Goal: Transaction & Acquisition: Purchase product/service

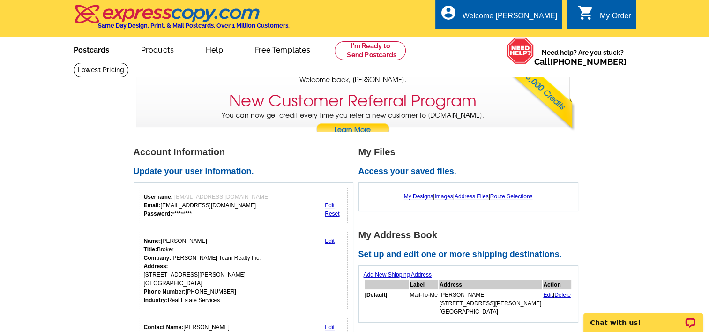
click at [79, 51] on link "Postcards" at bounding box center [92, 49] width 66 height 22
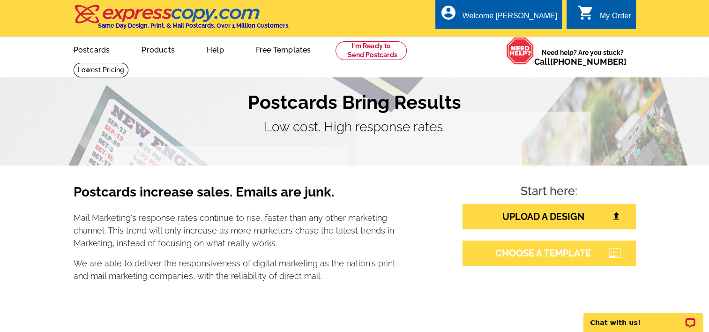
click at [545, 251] on link "CHOOSE A TEMPLATE" at bounding box center [548, 252] width 173 height 25
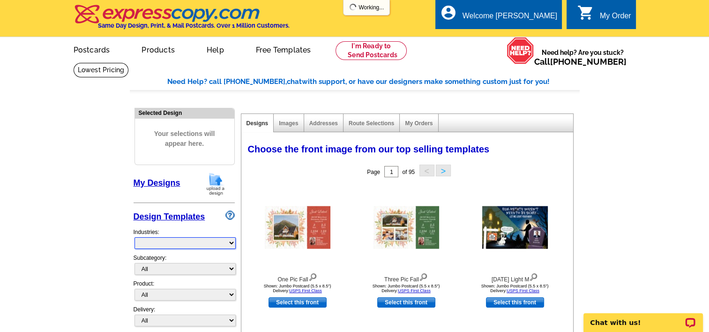
select select "785"
click at [168, 243] on select "What's New Real Estate Mortgage Insurance HVAC Dental Solar EDDM - NEW! Calenda…" at bounding box center [184, 243] width 101 height 12
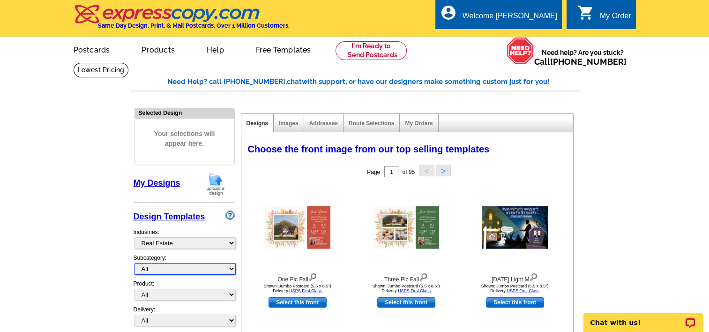
click at [167, 268] on select "All RE/MAX® Referrals Keller Williams® Berkshire Hathaway Home Services Century…" at bounding box center [184, 269] width 101 height 12
select select "788"
click at [134, 263] on select "All RE/MAX® Referrals Keller Williams® Berkshire Hathaway Home Services Century…" at bounding box center [184, 269] width 101 height 12
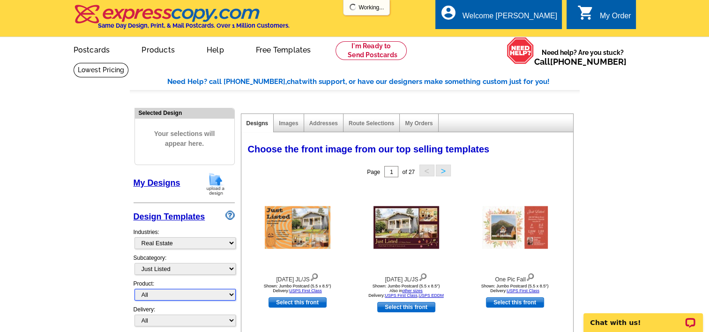
click at [161, 292] on select "All Postcards Letters and flyers Business Cards Door Hangers Greeting Cards" at bounding box center [184, 295] width 101 height 12
select select "1"
click at [134, 289] on select "All Postcards Letters and flyers Business Cards Door Hangers Greeting Cards" at bounding box center [184, 295] width 101 height 12
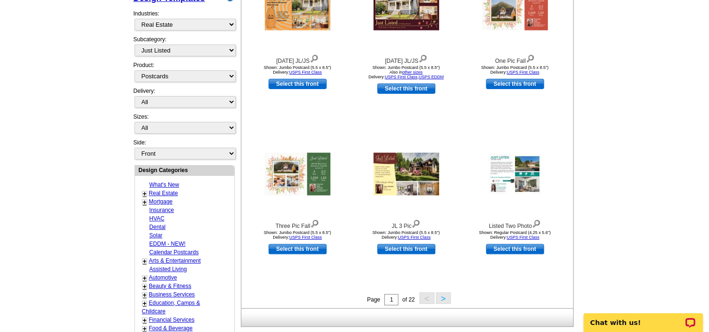
scroll to position [234, 0]
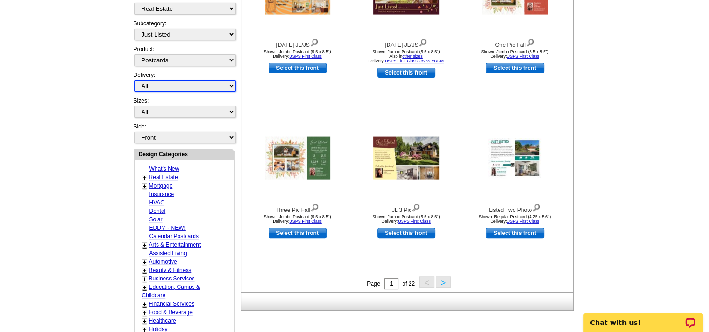
click at [154, 83] on select "All First Class Mail Shipped to Me EDDM Save 66% on Postage" at bounding box center [184, 86] width 101 height 12
click at [83, 80] on main "Need Help? call 800-260-5887, chat with support, or have our designers make som…" at bounding box center [354, 176] width 709 height 697
click at [150, 111] on select "All Jumbo Postcard (5.5" x 8.5") Regular Postcard (4.25" x 5.6") Panoramic Post…" at bounding box center [184, 112] width 101 height 12
select select "1"
click at [134, 106] on select "All Jumbo Postcard (5.5" x 8.5") Regular Postcard (4.25" x 5.6") Panoramic Post…" at bounding box center [184, 112] width 101 height 12
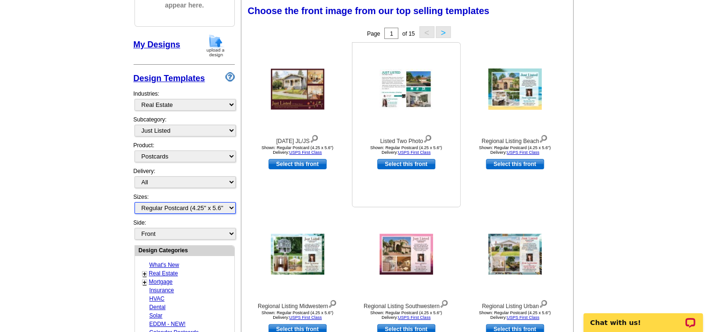
scroll to position [373, 0]
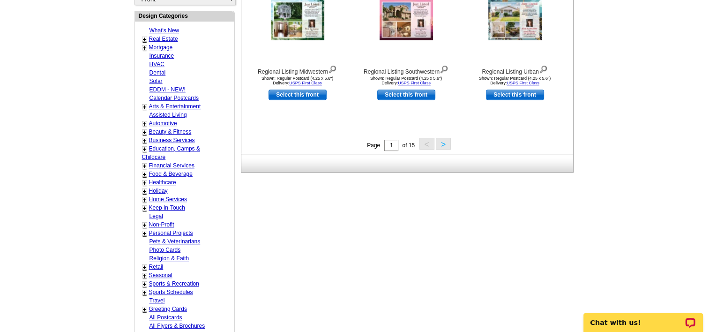
click at [440, 144] on button ">" at bounding box center [443, 144] width 15 height 12
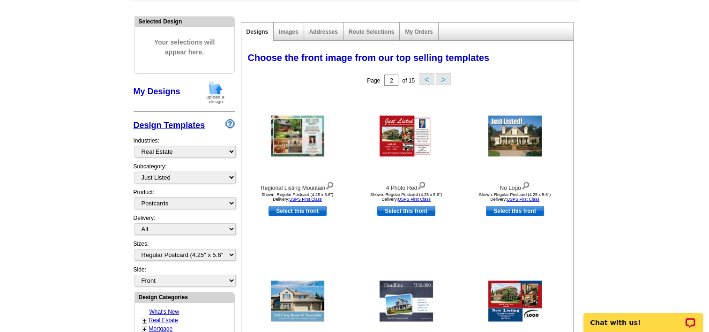
scroll to position [326, 0]
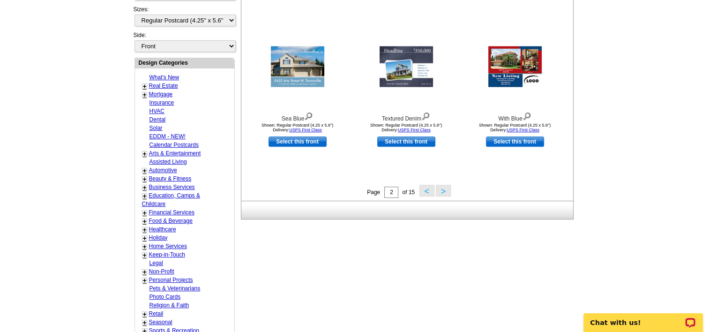
click at [425, 189] on button "<" at bounding box center [426, 191] width 15 height 12
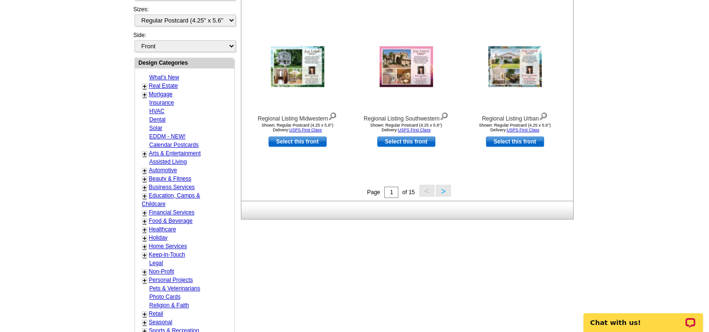
click at [439, 190] on button ">" at bounding box center [443, 191] width 15 height 12
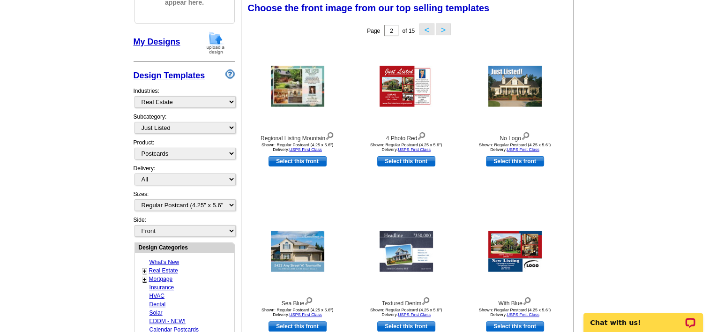
scroll to position [138, 0]
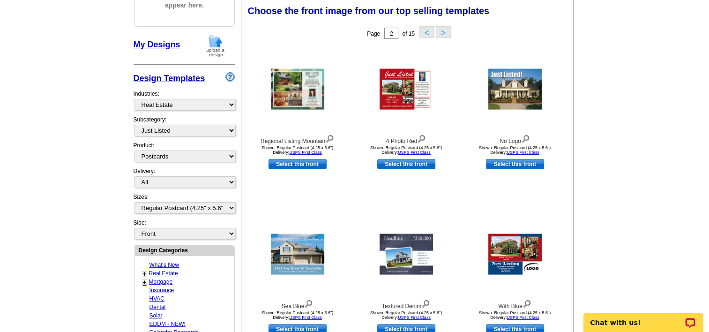
click at [505, 164] on link "Select this front" at bounding box center [515, 164] width 58 height 10
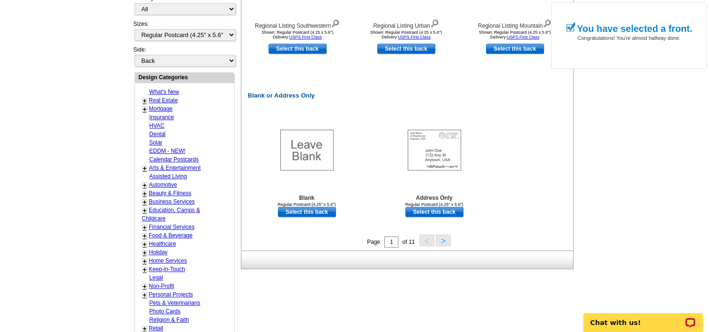
scroll to position [422, 0]
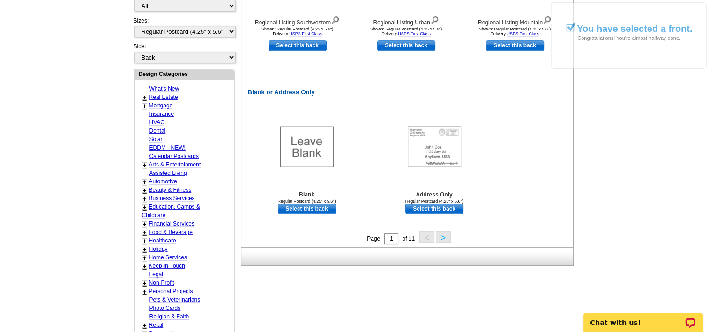
click at [436, 208] on link "Select this back" at bounding box center [434, 208] width 58 height 10
select select "front"
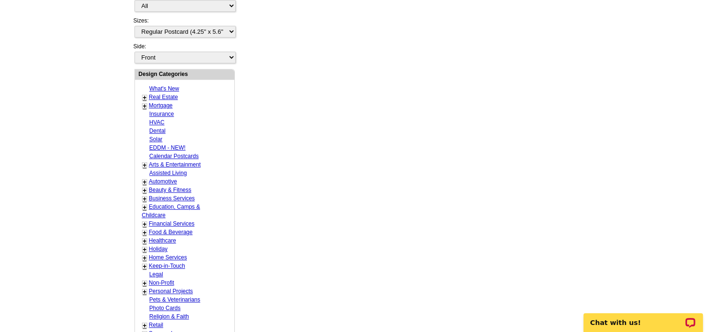
scroll to position [0, 0]
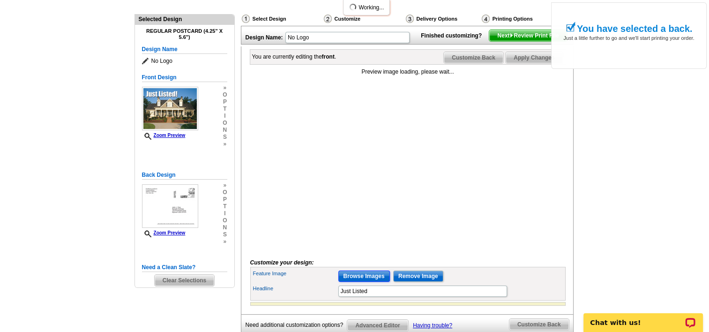
click at [365, 282] on input "Browse Images" at bounding box center [364, 275] width 52 height 11
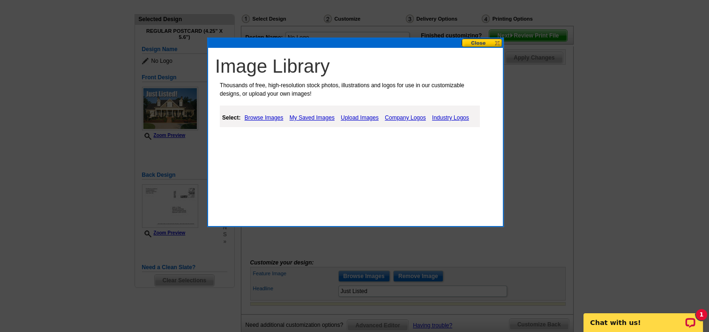
click at [359, 116] on link "Upload Images" at bounding box center [359, 117] width 43 height 11
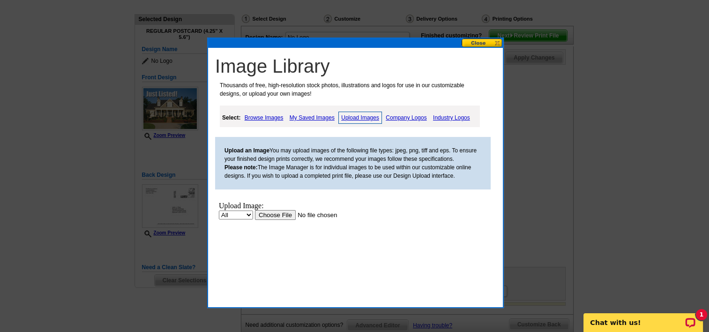
click at [266, 213] on input "file" at bounding box center [314, 215] width 119 height 10
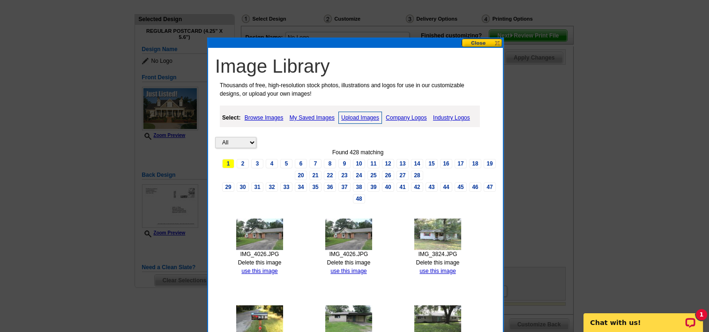
click at [355, 114] on link "Upload Images" at bounding box center [360, 118] width 44 height 12
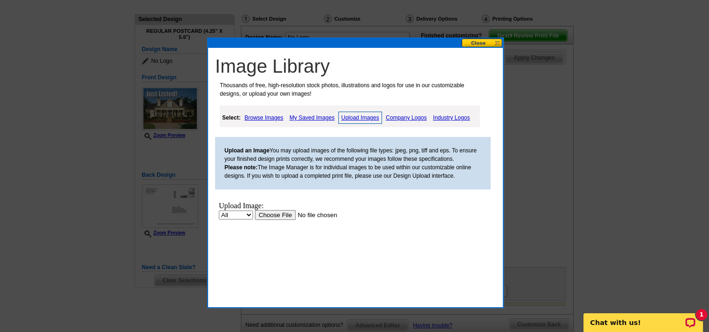
click at [269, 215] on input "file" at bounding box center [314, 215] width 119 height 10
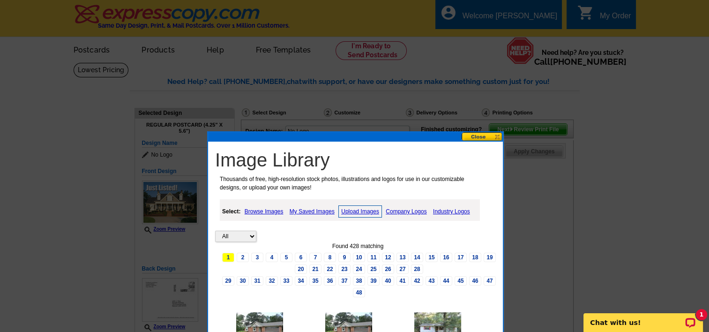
click at [477, 135] on button at bounding box center [482, 136] width 41 height 9
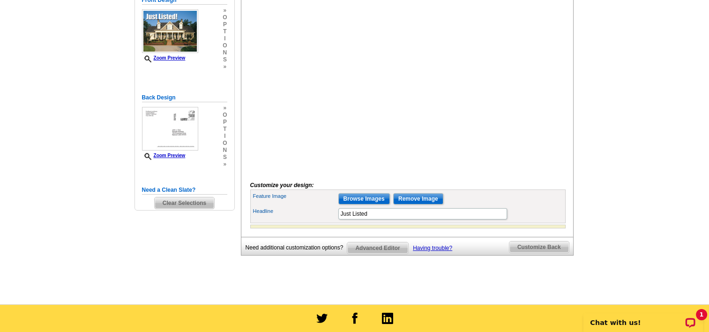
scroll to position [187, 0]
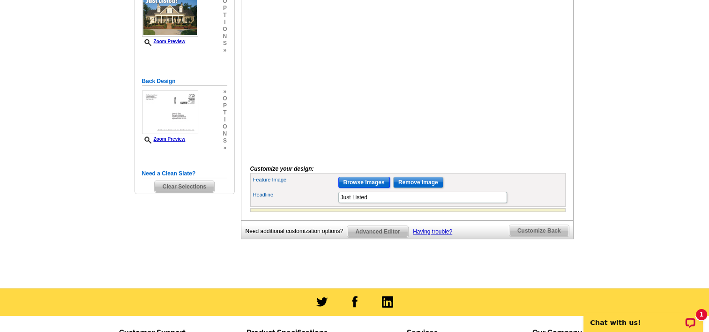
click at [350, 188] on input "Browse Images" at bounding box center [364, 182] width 52 height 11
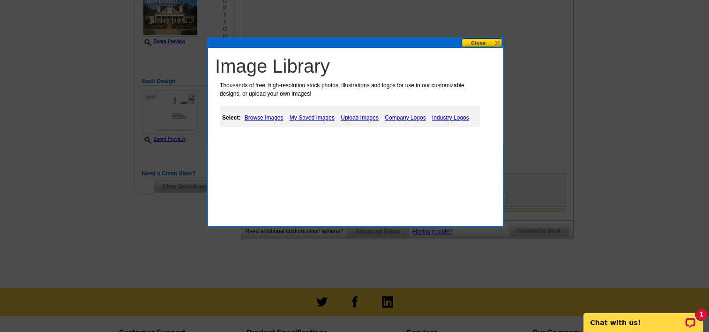
click at [353, 115] on link "Upload Images" at bounding box center [359, 117] width 43 height 11
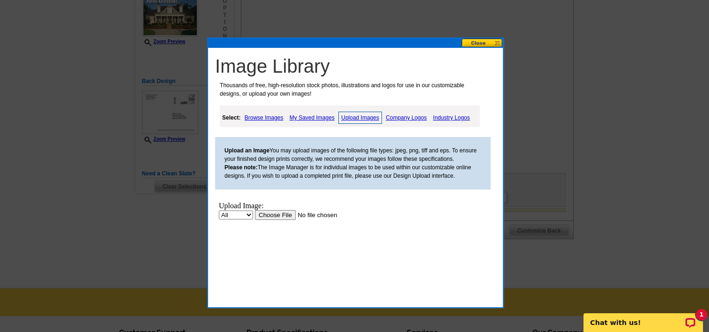
scroll to position [0, 0]
click at [279, 216] on input "file" at bounding box center [314, 215] width 119 height 10
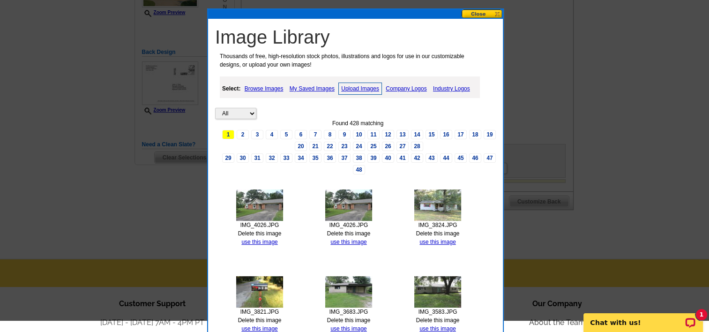
scroll to position [204, 0]
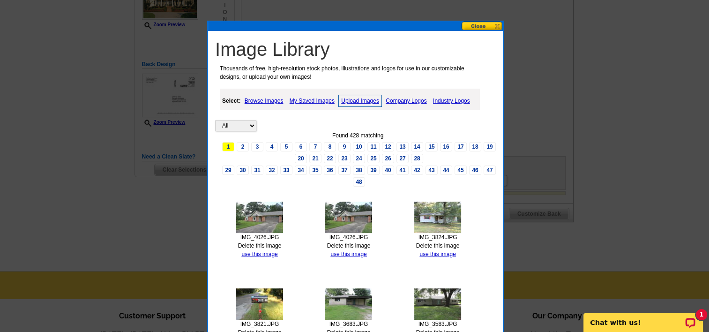
click at [313, 97] on link "My Saved Images" at bounding box center [312, 100] width 50 height 11
click at [474, 26] on button at bounding box center [482, 26] width 41 height 9
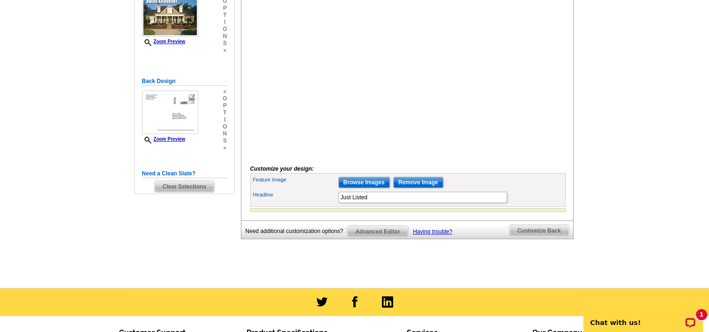
scroll to position [187, 0]
click at [351, 188] on input "Browse Images" at bounding box center [364, 182] width 52 height 11
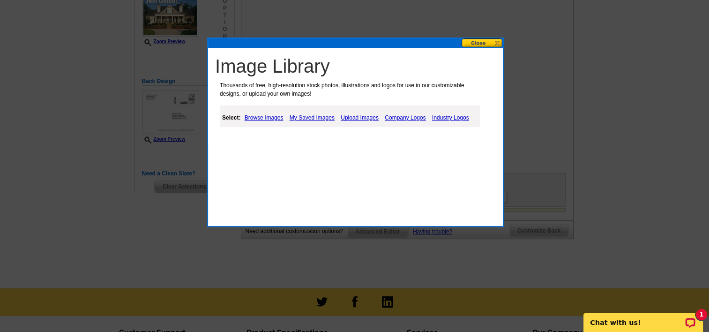
click at [350, 117] on link "Upload Images" at bounding box center [359, 117] width 43 height 11
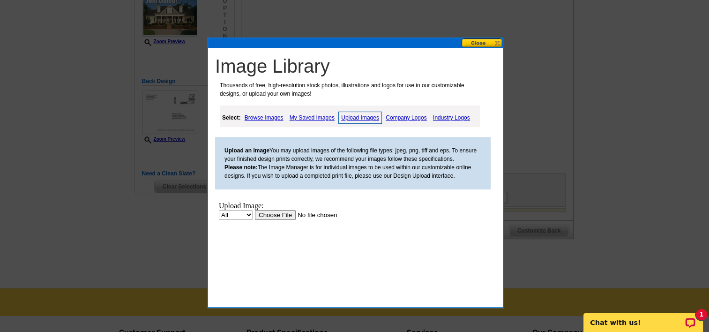
scroll to position [0, 0]
click at [271, 215] on input "file" at bounding box center [314, 215] width 119 height 10
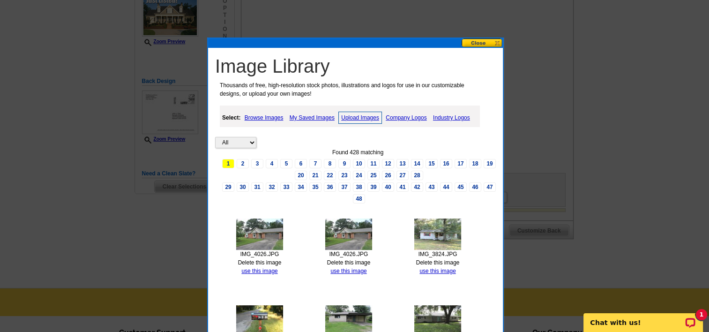
click at [480, 38] on button at bounding box center [482, 42] width 41 height 9
